Goal: Task Accomplishment & Management: Use online tool/utility

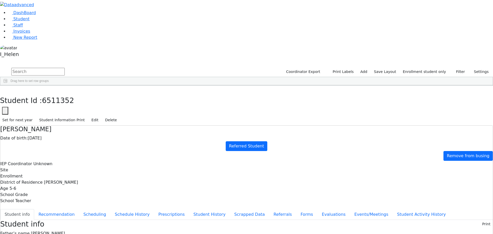
click at [59, 2] on div "DashBoard Student Staff Invoices New Report 32" at bounding box center [246, 200] width 493 height 400
click at [5, 89] on icon "button" at bounding box center [3, 90] width 3 height 3
click at [456, 68] on button "Filter" at bounding box center [458, 72] width 18 height 8
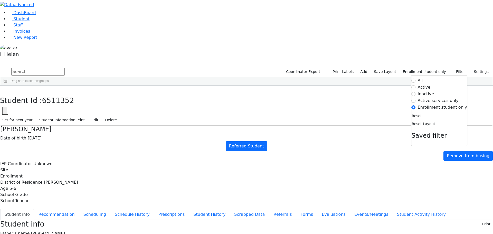
click at [431, 84] on label "Active" at bounding box center [424, 87] width 13 height 6
click at [416, 85] on input "Active" at bounding box center [414, 87] width 4 height 4
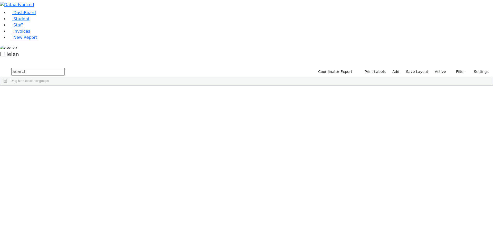
click at [65, 68] on input "text" at bounding box center [37, 72] width 53 height 8
click at [0, 67] on button "submit" at bounding box center [5, 72] width 10 height 10
click at [121, 144] on div "12/26/2010" at bounding box center [106, 147] width 30 height 7
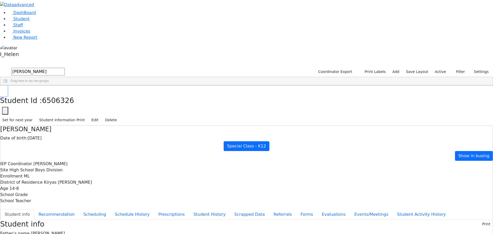
click at [2, 89] on use "button" at bounding box center [2, 89] width 0 height 0
drag, startPoint x: 82, startPoint y: 21, endPoint x: 70, endPoint y: 23, distance: 12.5
click at [65, 68] on input "weiss" at bounding box center [37, 72] width 53 height 8
click at [0, 67] on button "submit" at bounding box center [5, 72] width 10 height 10
type input "h"
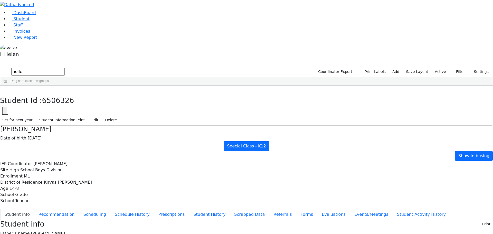
type input "heller"
click at [0, 67] on button "submit" at bounding box center [5, 72] width 10 height 10
click at [91, 123] on div "[PERSON_NAME]" at bounding box center [76, 126] width 30 height 7
click at [7, 86] on button "button" at bounding box center [3, 91] width 7 height 11
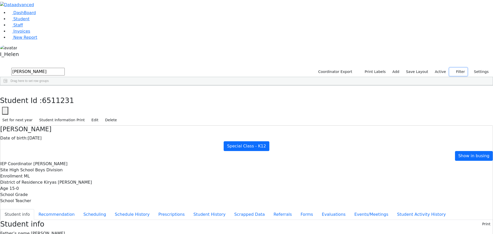
click at [457, 68] on button "Filter" at bounding box center [458, 72] width 18 height 8
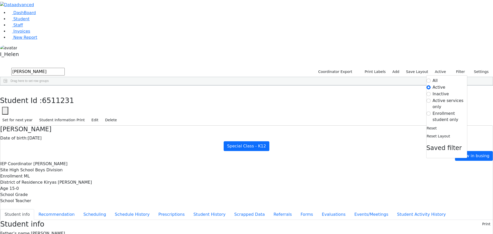
click at [443, 75] on div "All Active Inactive Active services only Enrollment student only Reset Reset La…" at bounding box center [446, 116] width 41 height 83
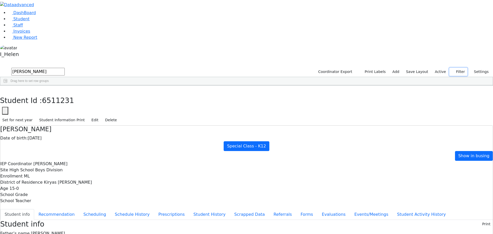
click at [454, 70] on icon "button" at bounding box center [453, 71] width 3 height 3
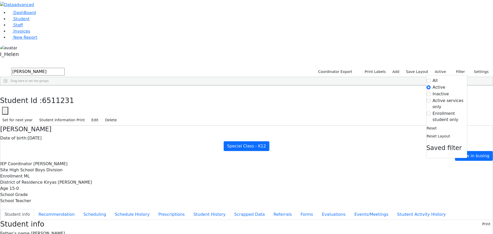
click at [439, 110] on label "Enrollment student only" at bounding box center [450, 116] width 34 height 12
click at [431, 111] on input "Enrollment student only" at bounding box center [429, 113] width 4 height 4
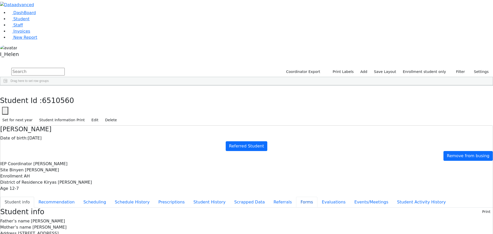
click at [296, 197] on button "Forms" at bounding box center [306, 202] width 21 height 11
type input "Mrs. Baila Markowitz"
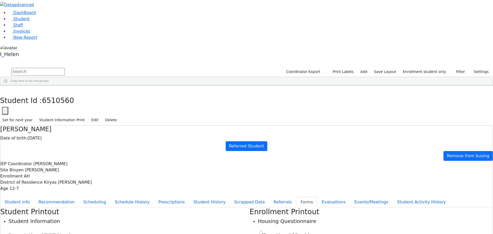
click at [7, 86] on button "button" at bounding box center [3, 91] width 7 height 11
click at [23, 27] on link "Staff" at bounding box center [15, 25] width 15 height 5
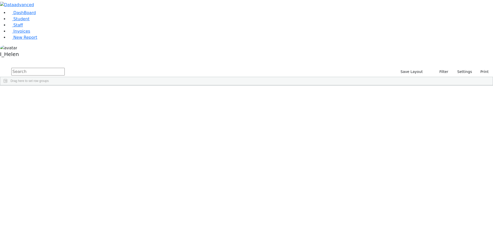
click at [65, 68] on input "text" at bounding box center [37, 72] width 53 height 8
type input "zieg"
click at [27, 21] on link "Student" at bounding box center [18, 18] width 21 height 5
click at [65, 68] on input "text" at bounding box center [37, 72] width 53 height 8
type input "mark"
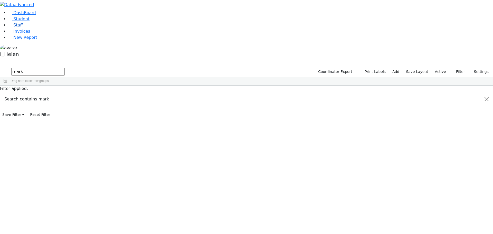
click at [23, 27] on link "Staff" at bounding box center [15, 25] width 15 height 5
click at [27, 21] on link "Student" at bounding box center [18, 18] width 21 height 5
click at [458, 68] on button "Filter" at bounding box center [458, 72] width 18 height 8
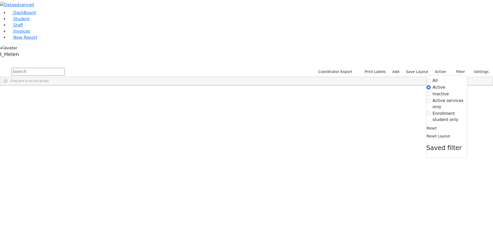
click at [442, 110] on label "Enrollment student only" at bounding box center [450, 116] width 34 height 12
click at [431, 111] on input "Enrollment student only" at bounding box center [429, 113] width 4 height 4
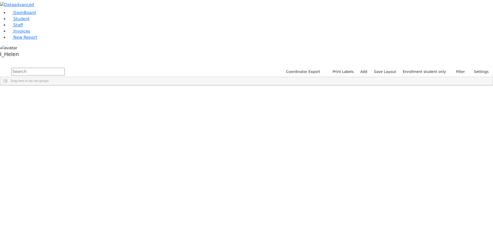
scroll to position [40, 0]
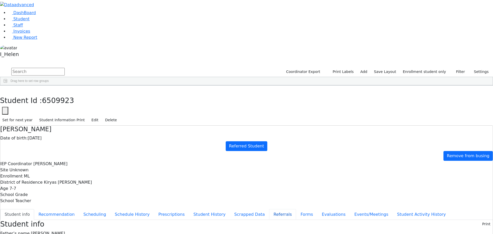
click at [269, 209] on button "Referrals" at bounding box center [282, 214] width 27 height 11
